Goal: Transaction & Acquisition: Purchase product/service

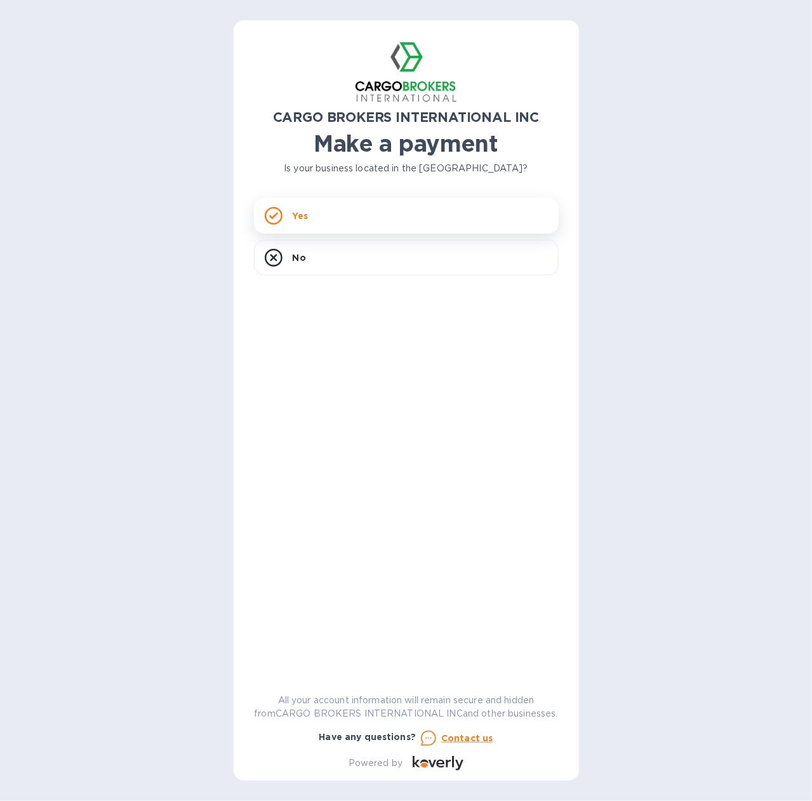
click at [302, 214] on p "Yes" at bounding box center [300, 215] width 15 height 13
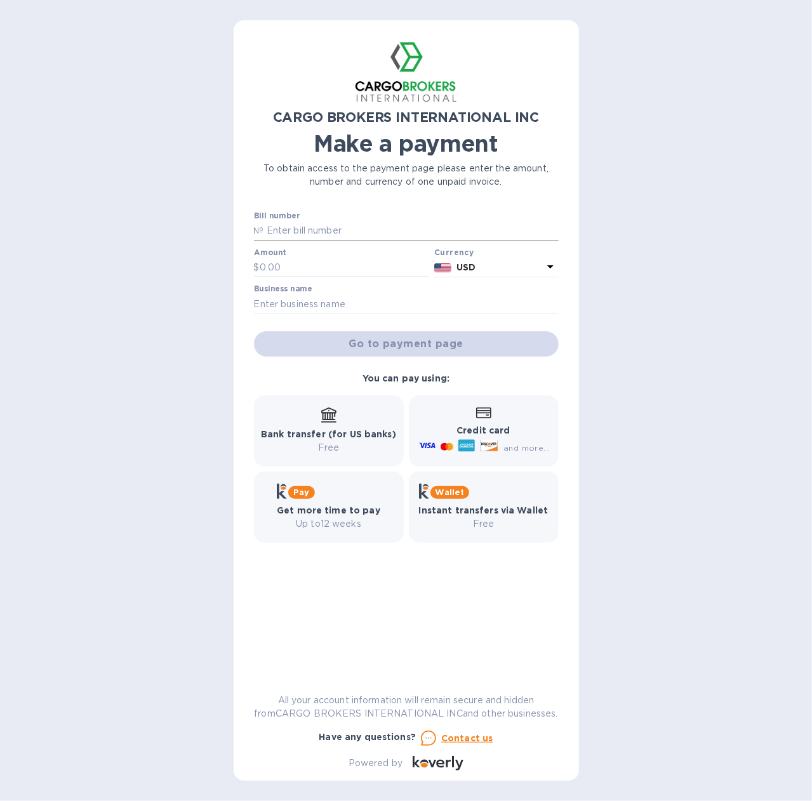
click at [307, 230] on input "text" at bounding box center [411, 230] width 294 height 19
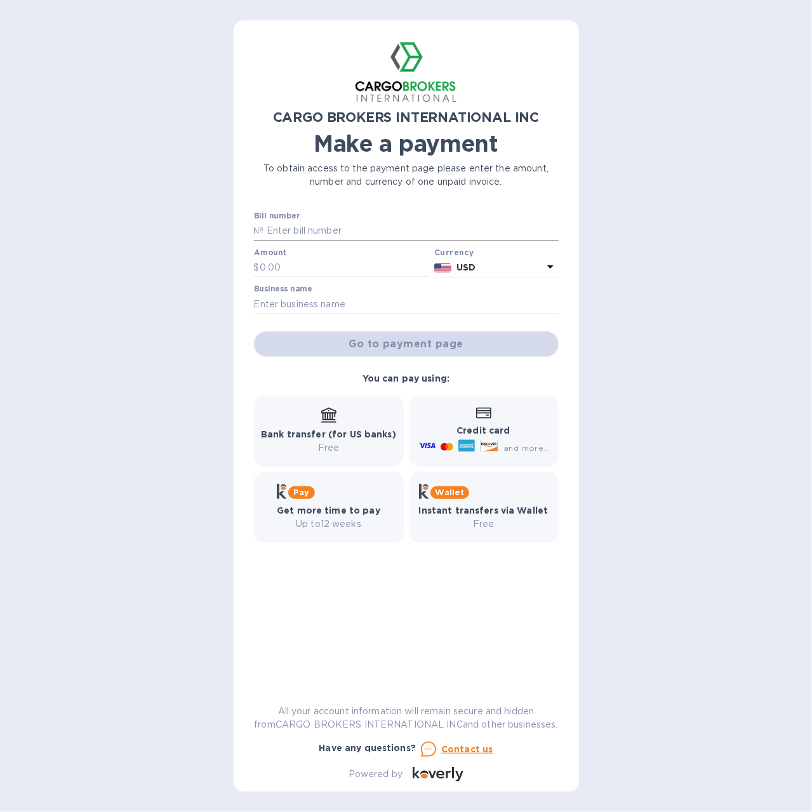
click at [262, 233] on p "№" at bounding box center [259, 230] width 10 height 13
click at [254, 230] on p "№" at bounding box center [259, 230] width 10 height 13
drag, startPoint x: 242, startPoint y: 229, endPoint x: 249, endPoint y: 228, distance: 6.4
click at [246, 229] on div "CARGO BROKERS INTERNATIONAL INC Make a payment To obtain access to the payment …" at bounding box center [406, 405] width 345 height 771
click at [268, 233] on input "text" at bounding box center [411, 230] width 294 height 19
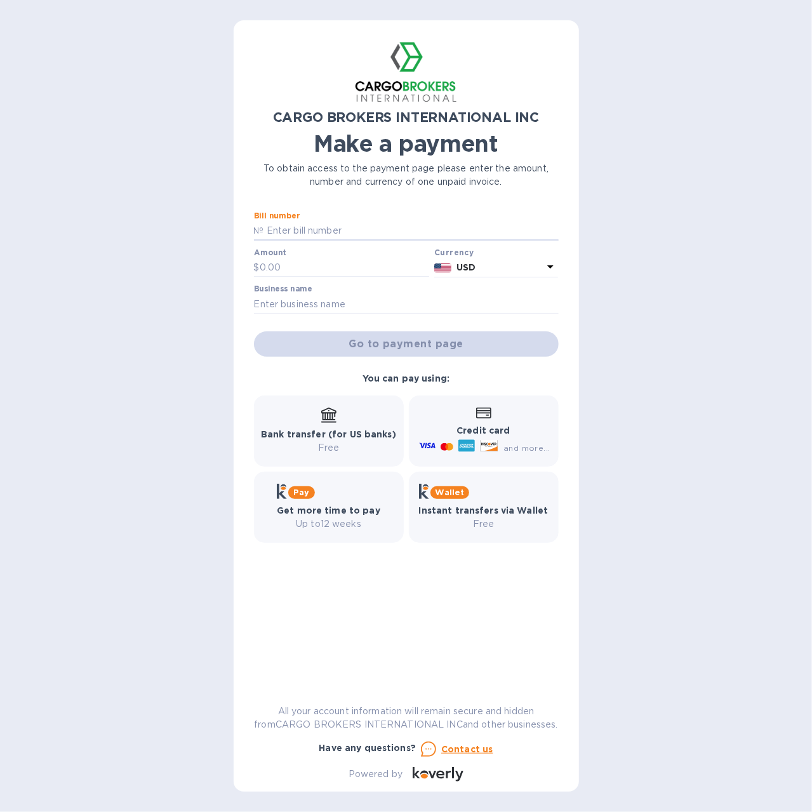
type input "i"
type input "I00000667"
click at [311, 263] on input "text" at bounding box center [345, 267] width 170 height 19
type input "3,800"
click at [311, 432] on b "Bank transfer (for US banks)" at bounding box center [328, 434] width 135 height 10
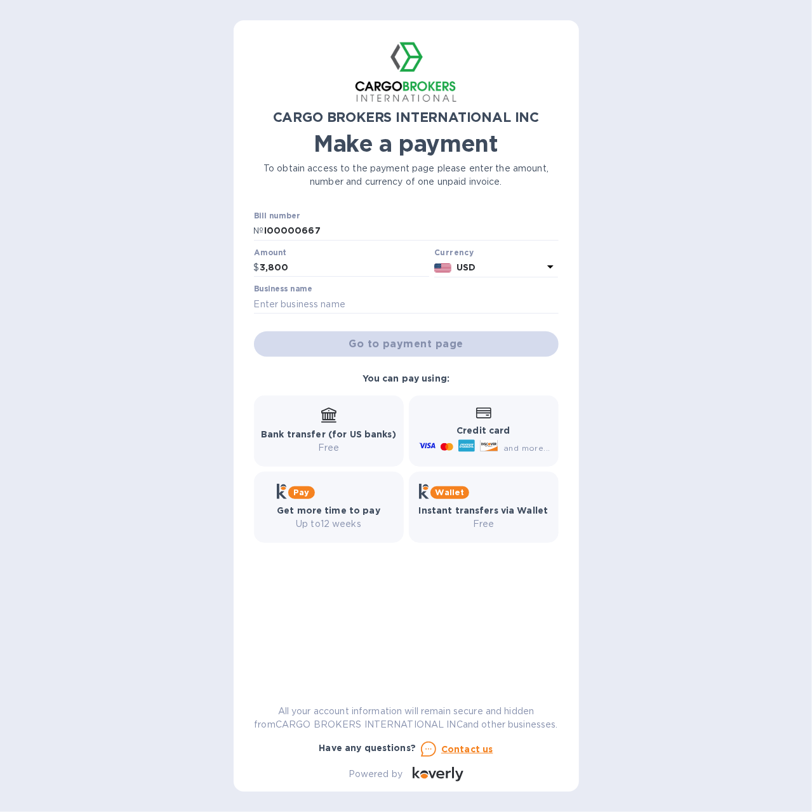
click at [344, 437] on b "Bank transfer (for US banks)" at bounding box center [328, 434] width 135 height 10
click at [312, 305] on input "text" at bounding box center [406, 303] width 305 height 19
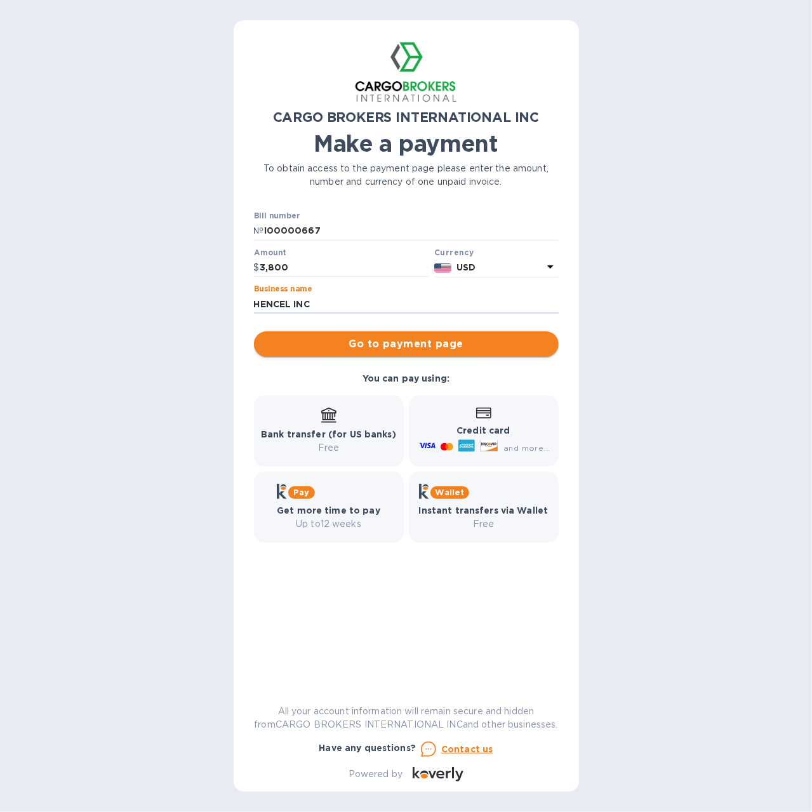
type input "HENCEL INC"
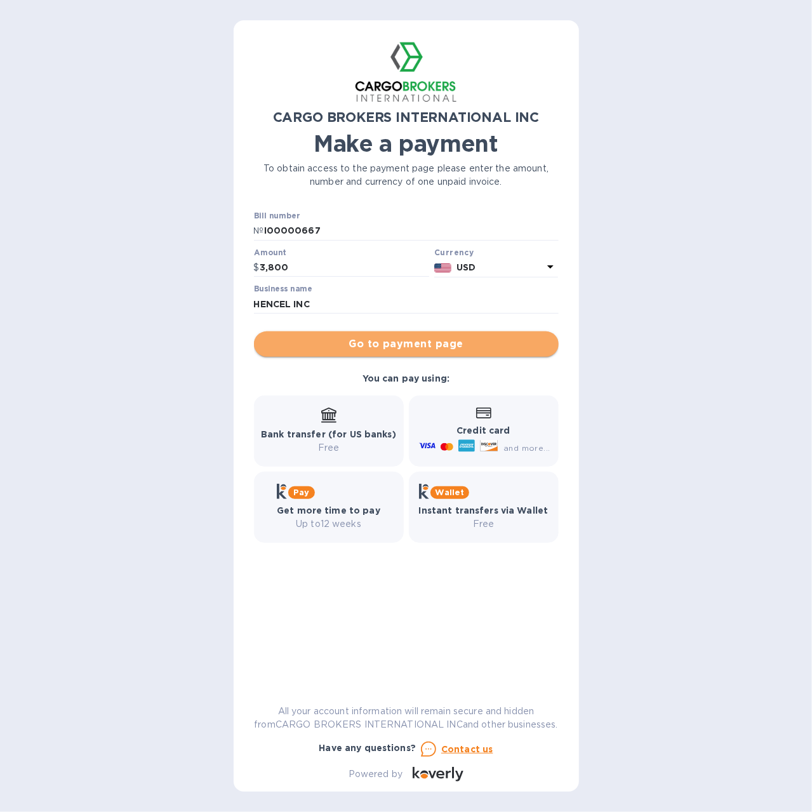
click at [367, 351] on span "Go to payment page" at bounding box center [406, 343] width 284 height 15
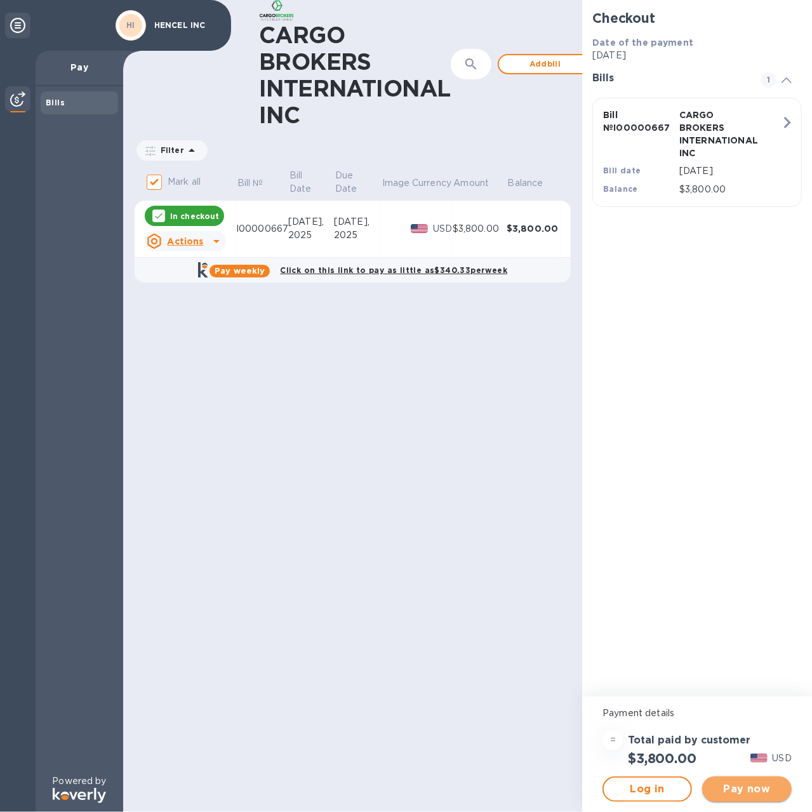
click at [745, 792] on span "Pay now" at bounding box center [746, 788] width 69 height 15
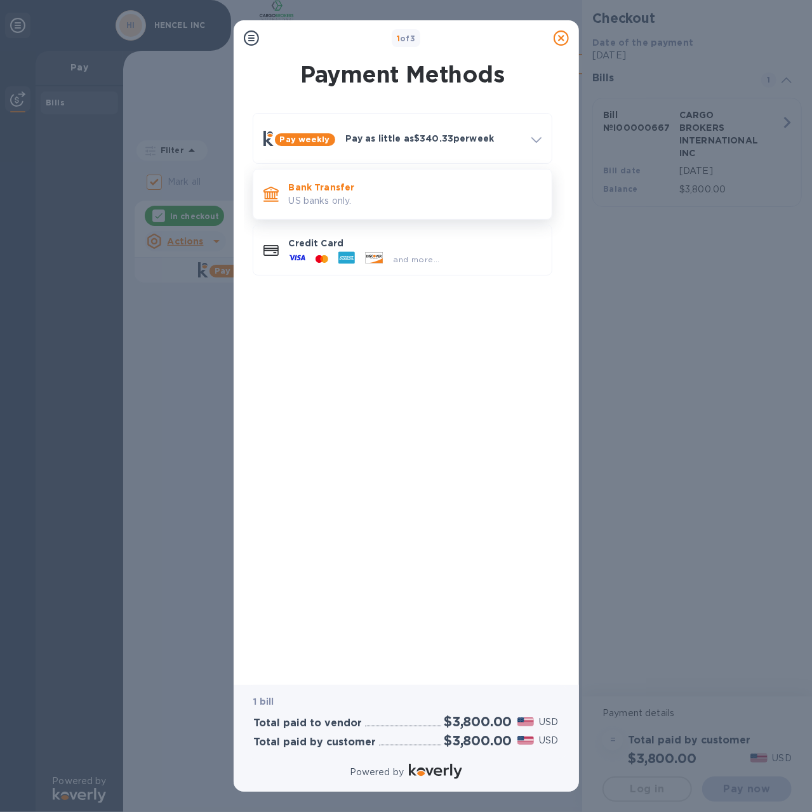
click at [315, 202] on p "US banks only." at bounding box center [415, 200] width 253 height 13
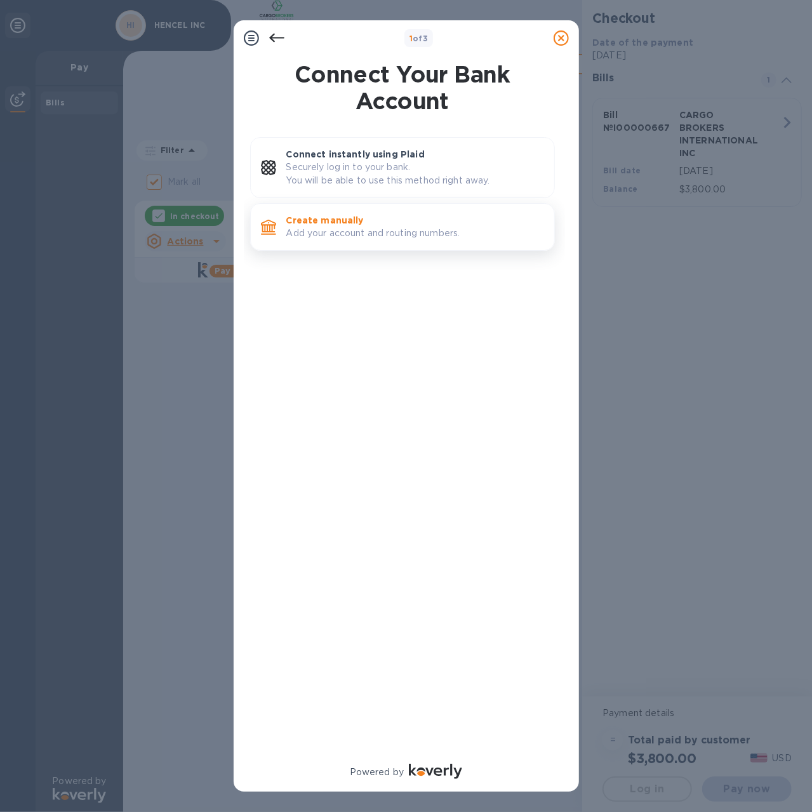
click at [331, 234] on p "Add your account and routing numbers." at bounding box center [415, 233] width 258 height 13
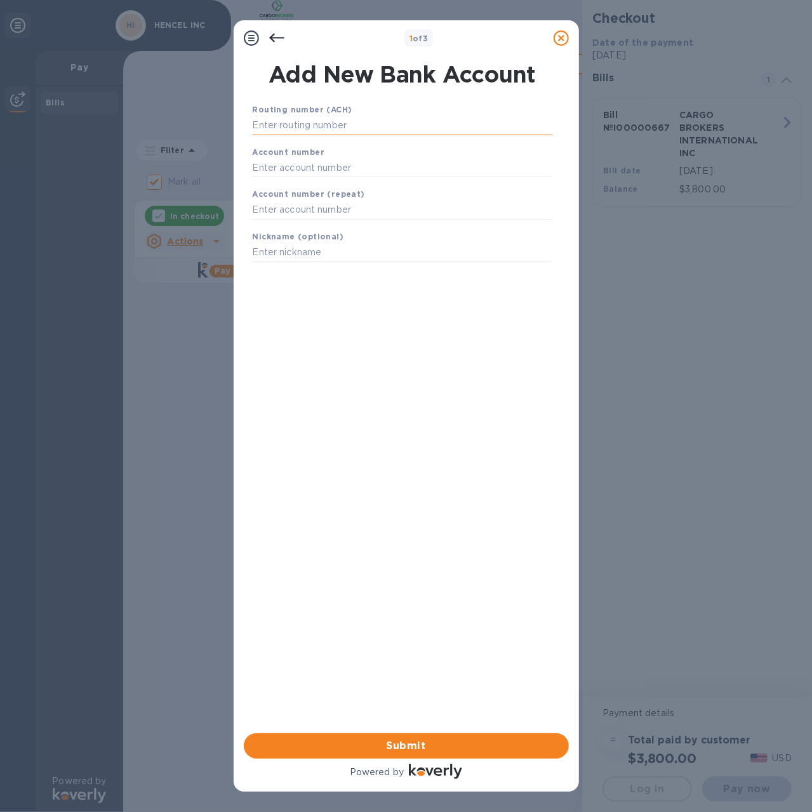
click at [313, 129] on input "text" at bounding box center [402, 125] width 299 height 19
type input "064008637"
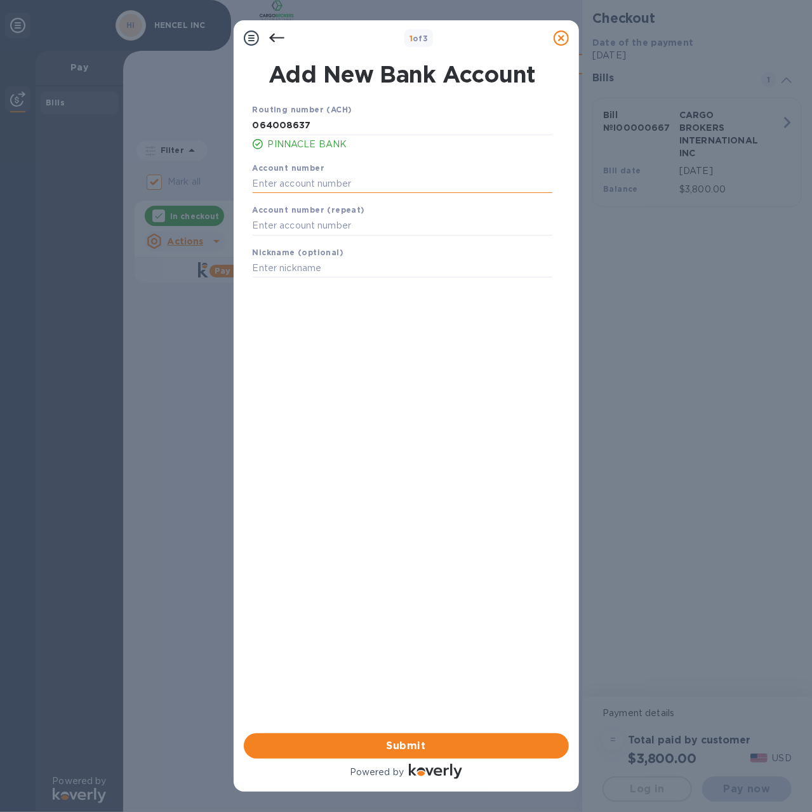
click at [286, 182] on input "text" at bounding box center [402, 183] width 299 height 19
type input "800106669385"
click at [259, 232] on input "text" at bounding box center [402, 225] width 299 height 19
type input "800106669385"
click at [306, 267] on input "text" at bounding box center [402, 268] width 299 height 19
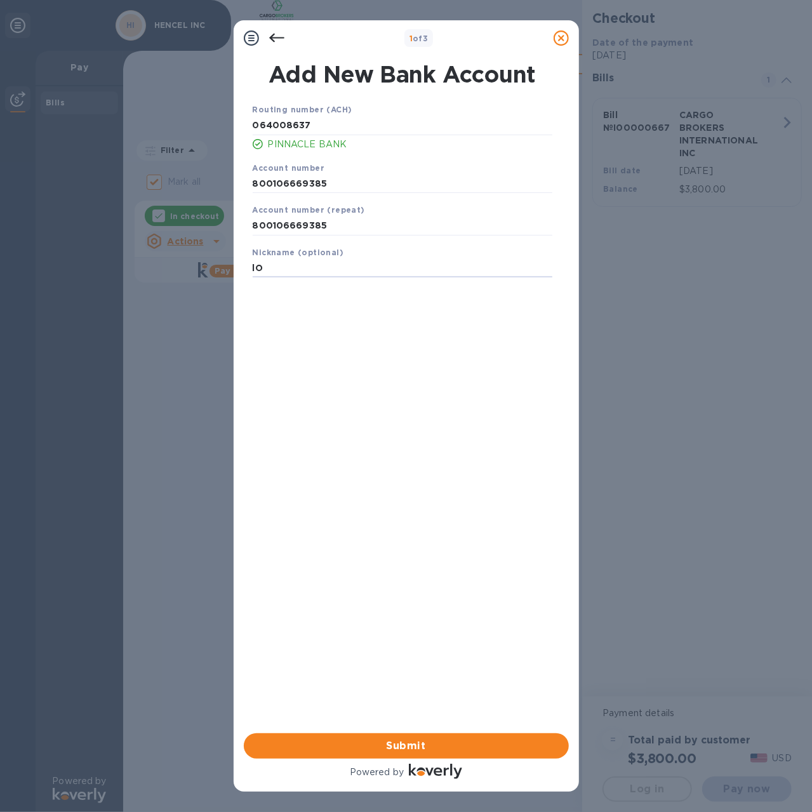
type input "l"
type input "LollyBanks"
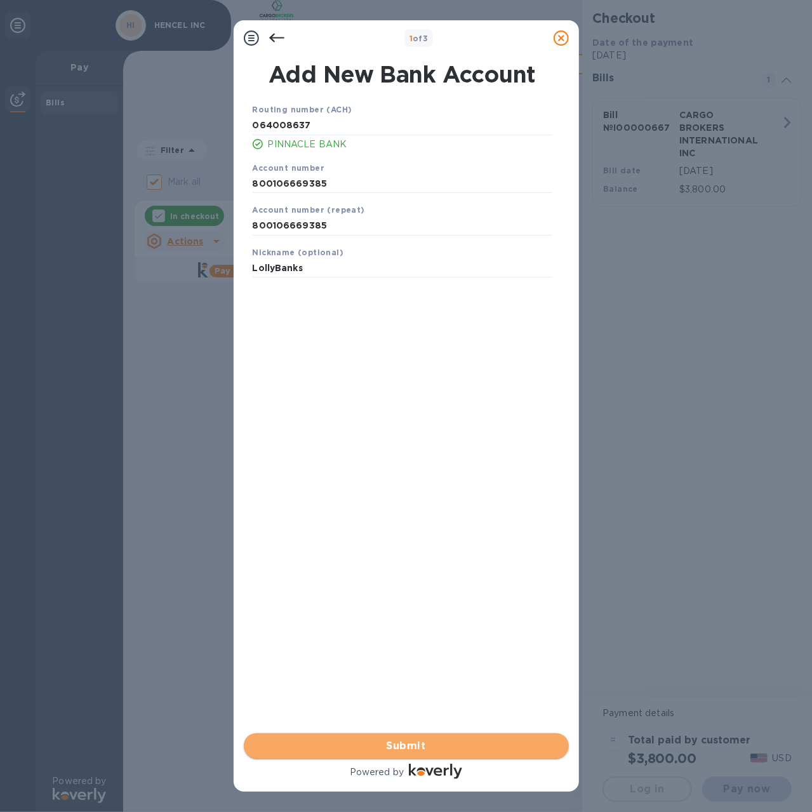
click at [431, 746] on span "Submit" at bounding box center [406, 745] width 305 height 15
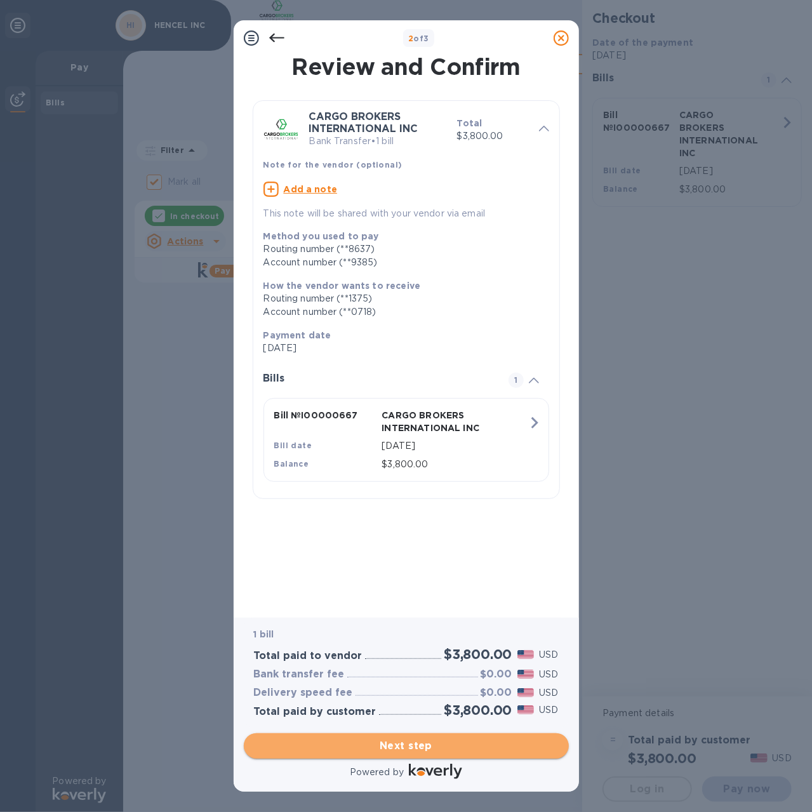
click at [428, 749] on span "Next step" at bounding box center [406, 745] width 305 height 15
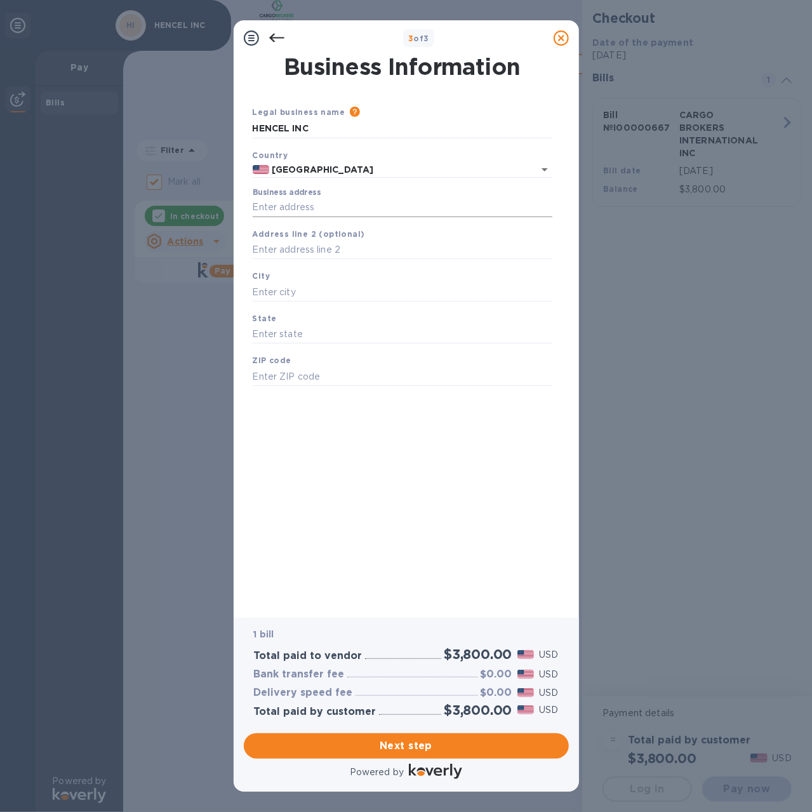
click at [296, 208] on input "Business address" at bounding box center [402, 207] width 299 height 19
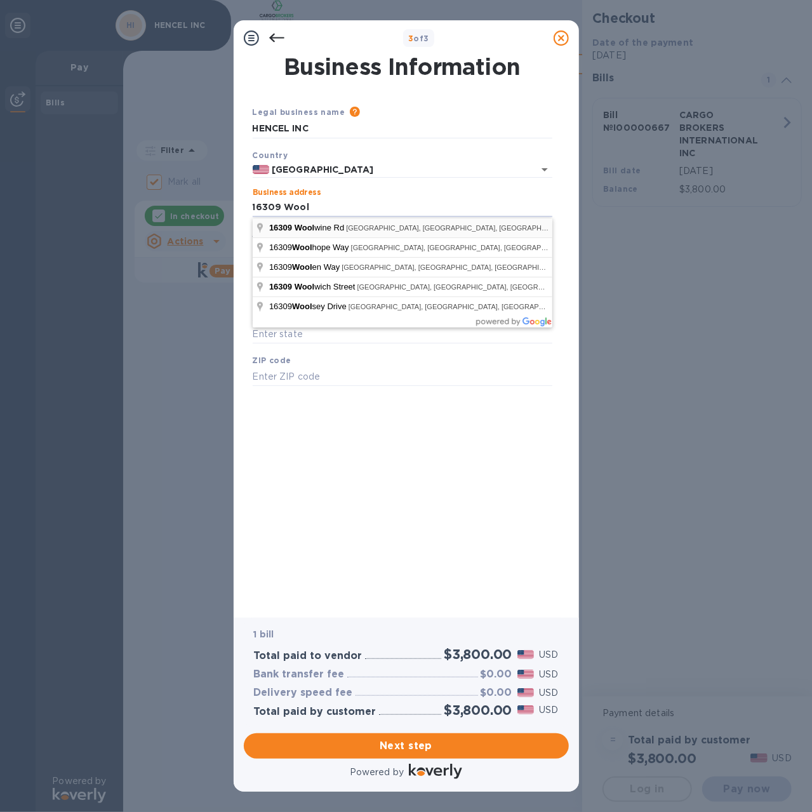
type input "[STREET_ADDRESS][PERSON_NAME]"
type input "Charlotte"
type input "NC"
type input "28278"
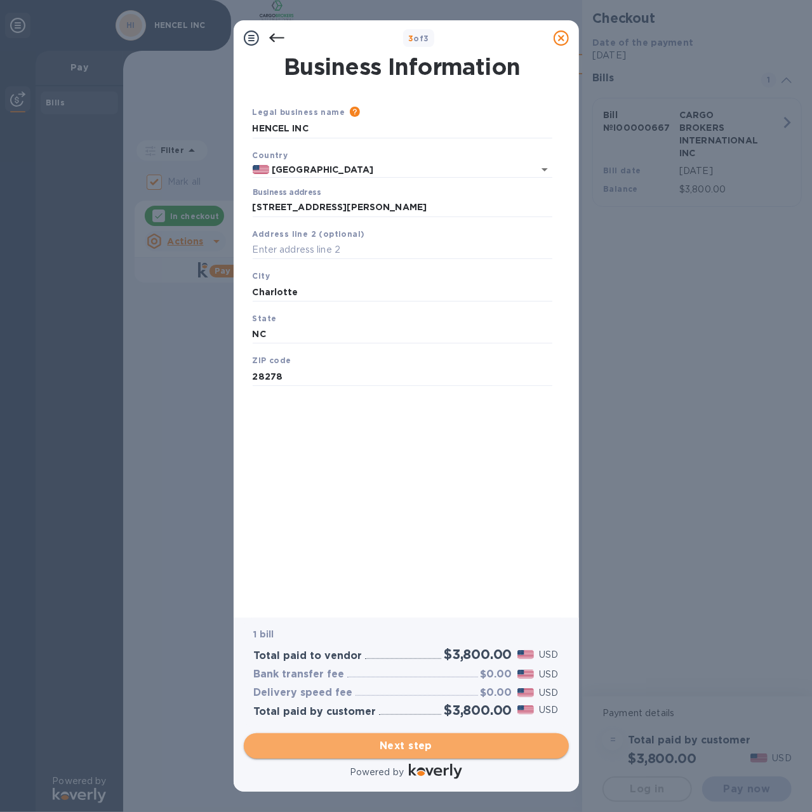
click at [401, 742] on span "Next step" at bounding box center [406, 745] width 305 height 15
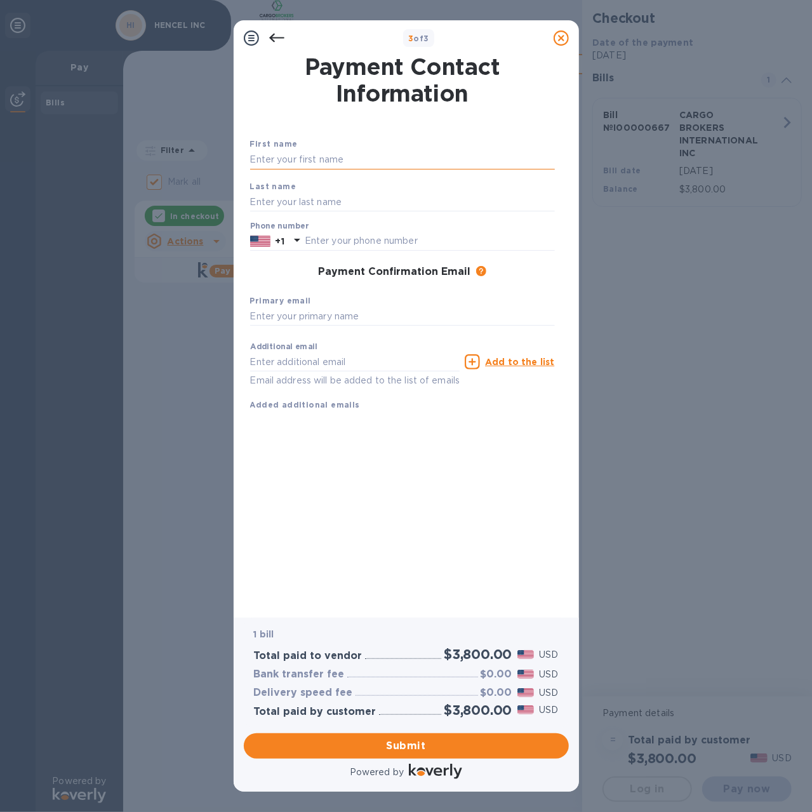
click at [283, 159] on input "text" at bounding box center [402, 159] width 305 height 19
type input "[PERSON_NAME]"
click at [319, 164] on input "[PERSON_NAME]" at bounding box center [402, 159] width 305 height 19
type input "Yurong"
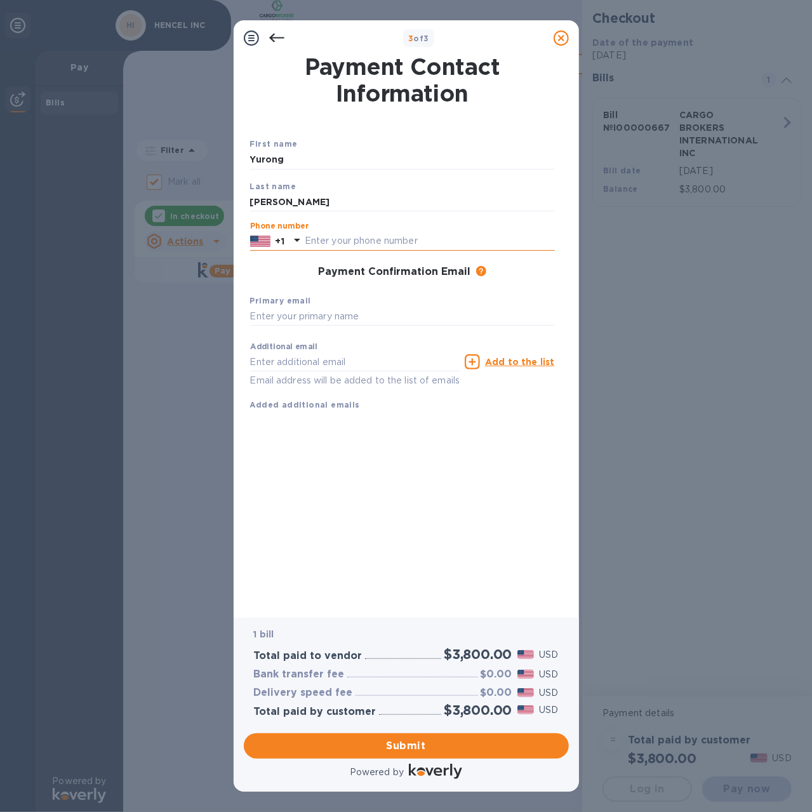
click at [330, 239] on input "text" at bounding box center [430, 241] width 250 height 19
type input "7045265206"
click at [334, 322] on input "text" at bounding box center [402, 316] width 305 height 19
type input "[EMAIL_ADDRESS][DOMAIN_NAME]"
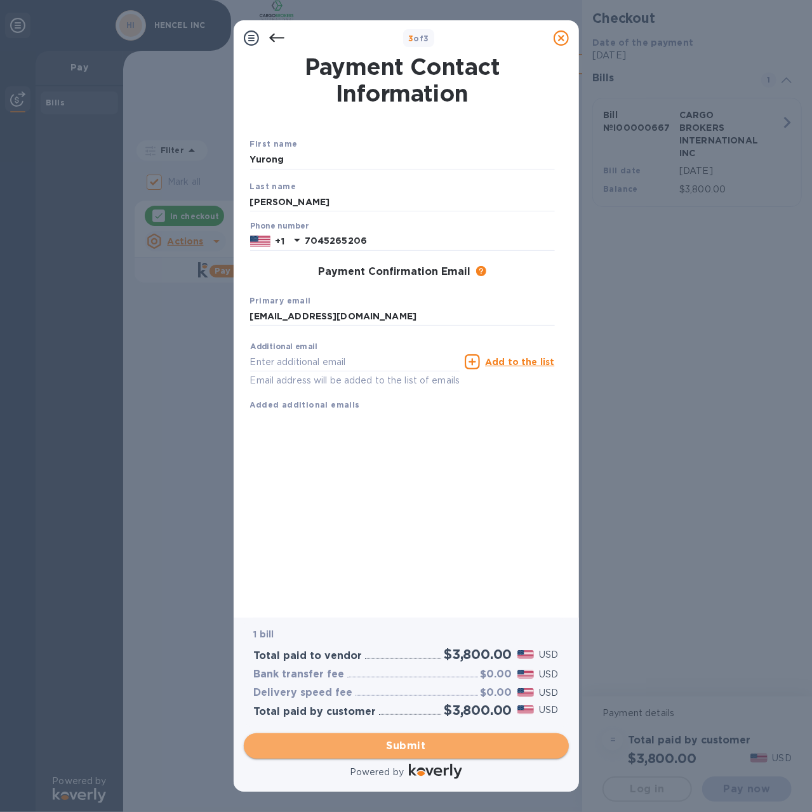
click at [424, 749] on span "Submit" at bounding box center [406, 745] width 305 height 15
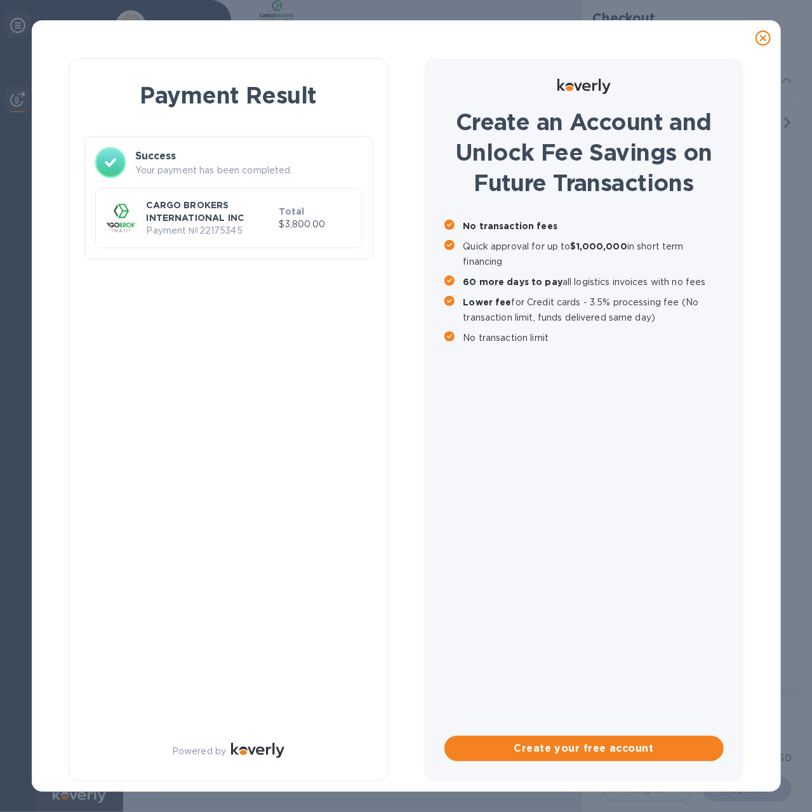
checkbox input "false"
